Goal: Transaction & Acquisition: Purchase product/service

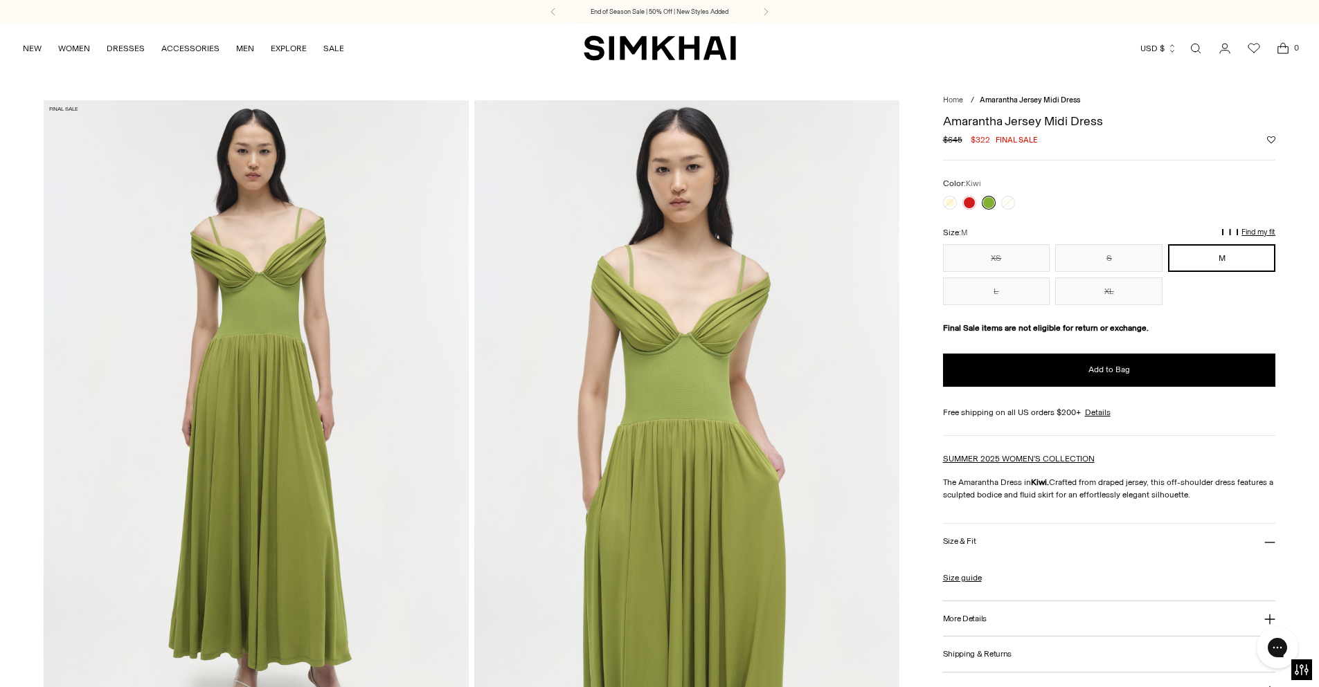
click at [977, 204] on div at bounding box center [979, 202] width 78 height 19
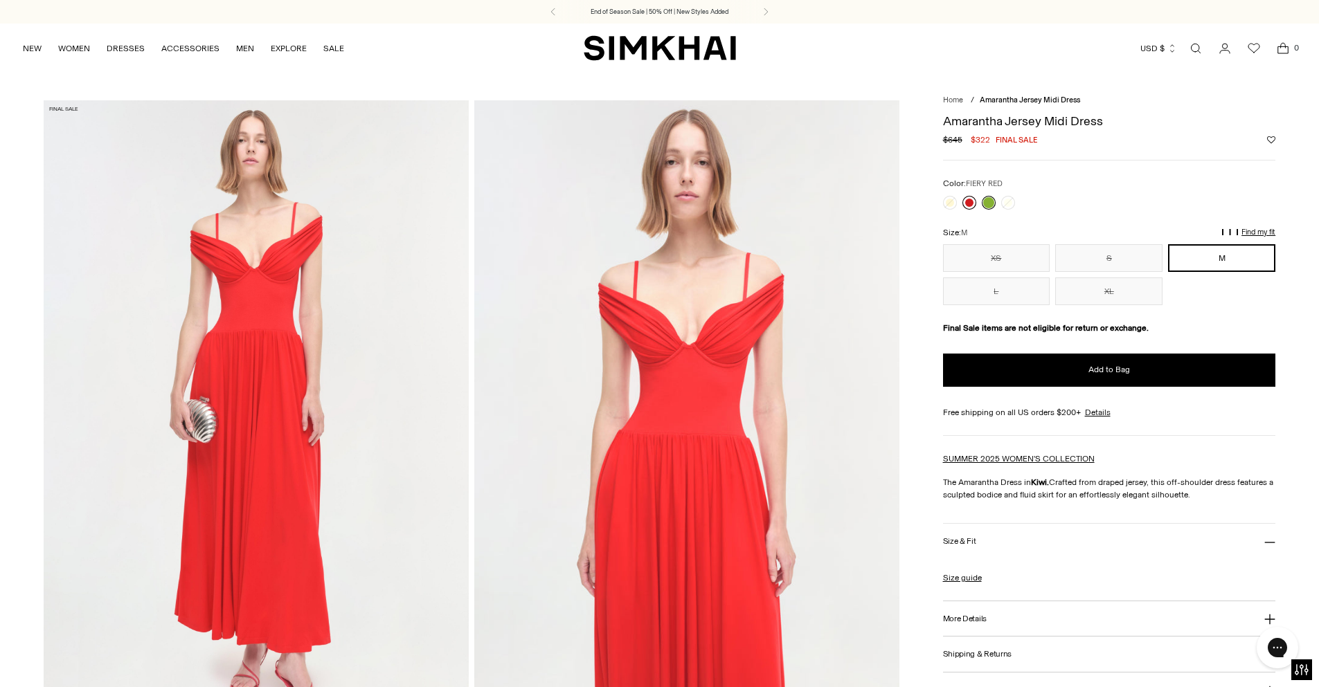
click at [969, 204] on link at bounding box center [969, 203] width 14 height 14
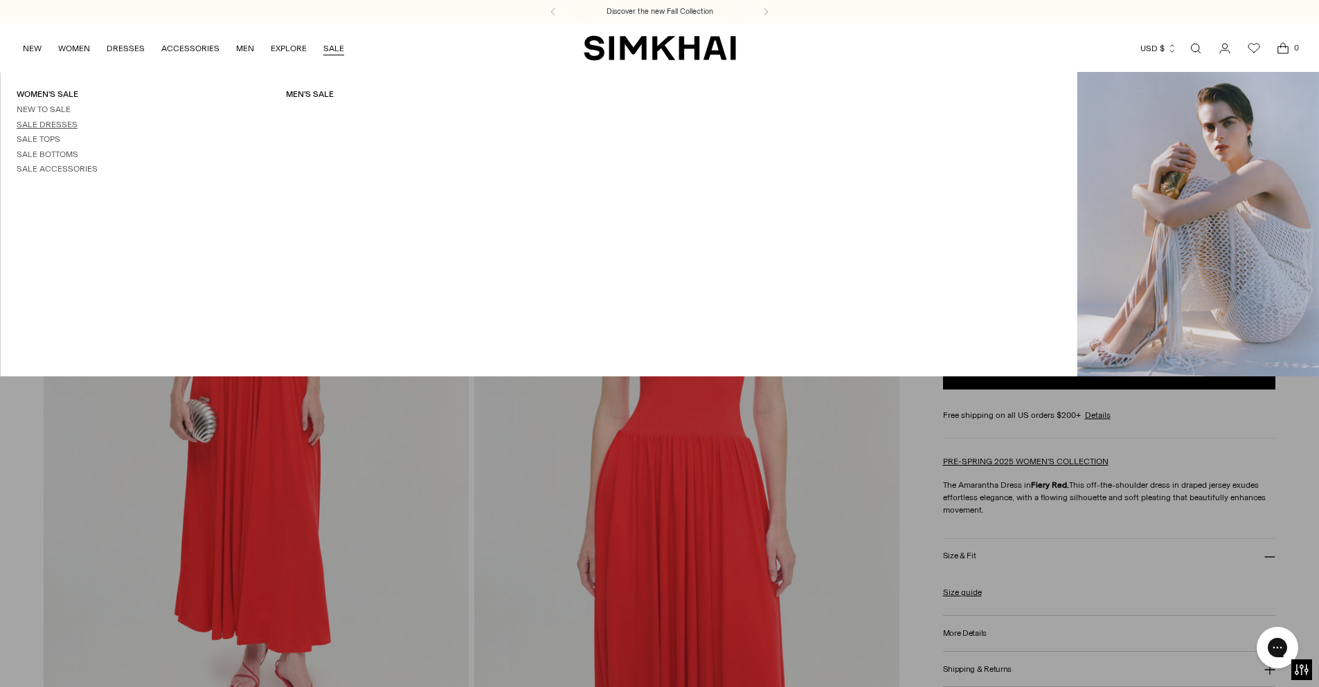
click at [47, 125] on link "Sale Dresses" at bounding box center [47, 125] width 61 height 10
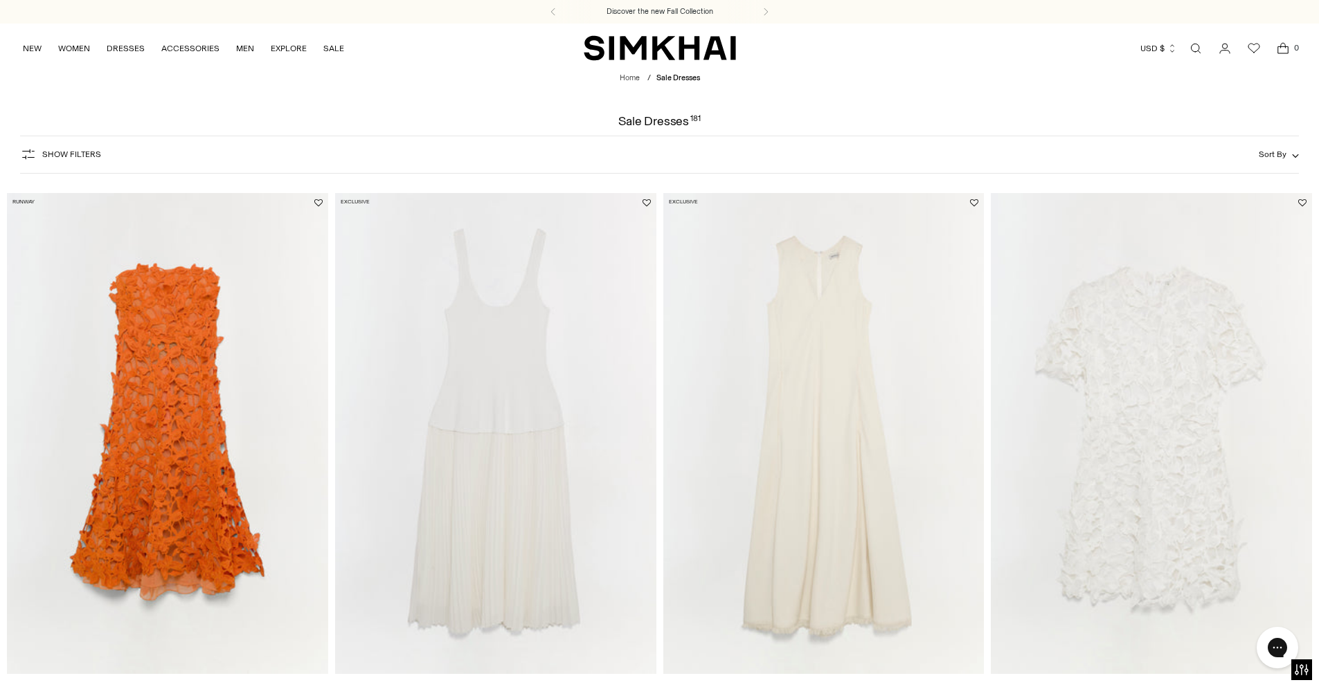
scroll to position [185, 0]
